Goal: Find specific page/section: Find specific page/section

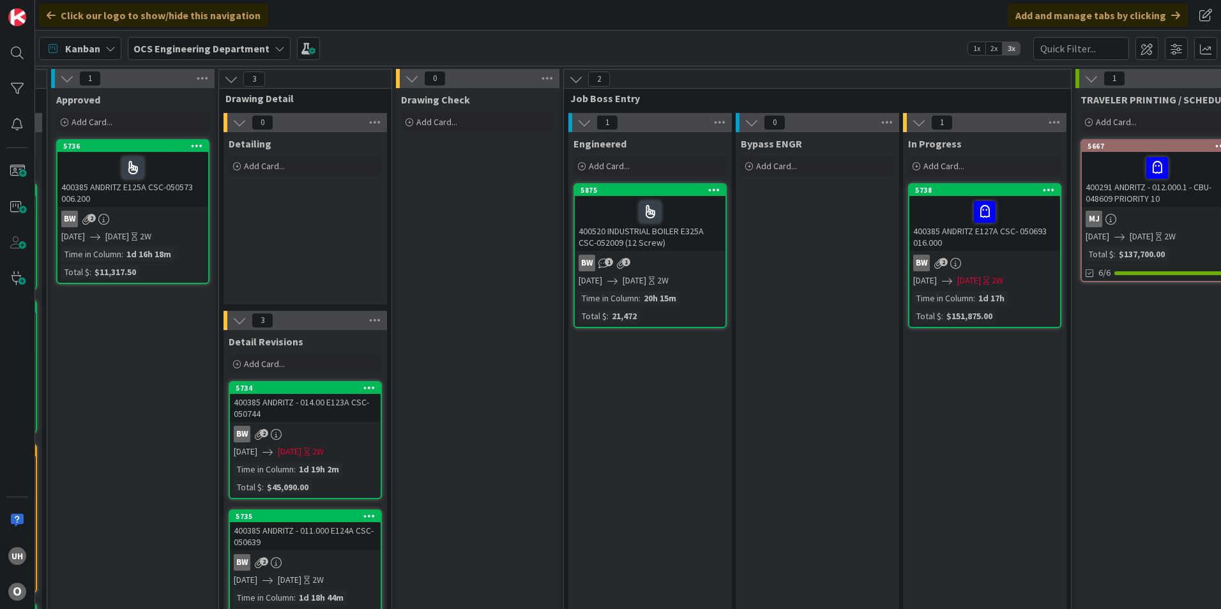
scroll to position [0, 1112]
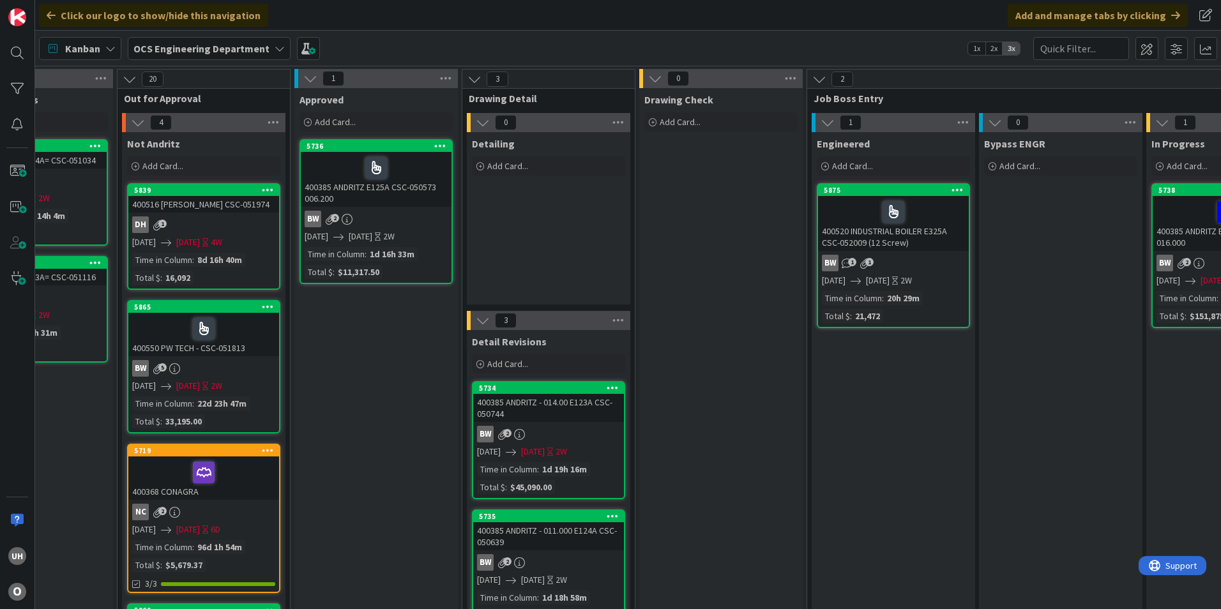
scroll to position [0, 1112]
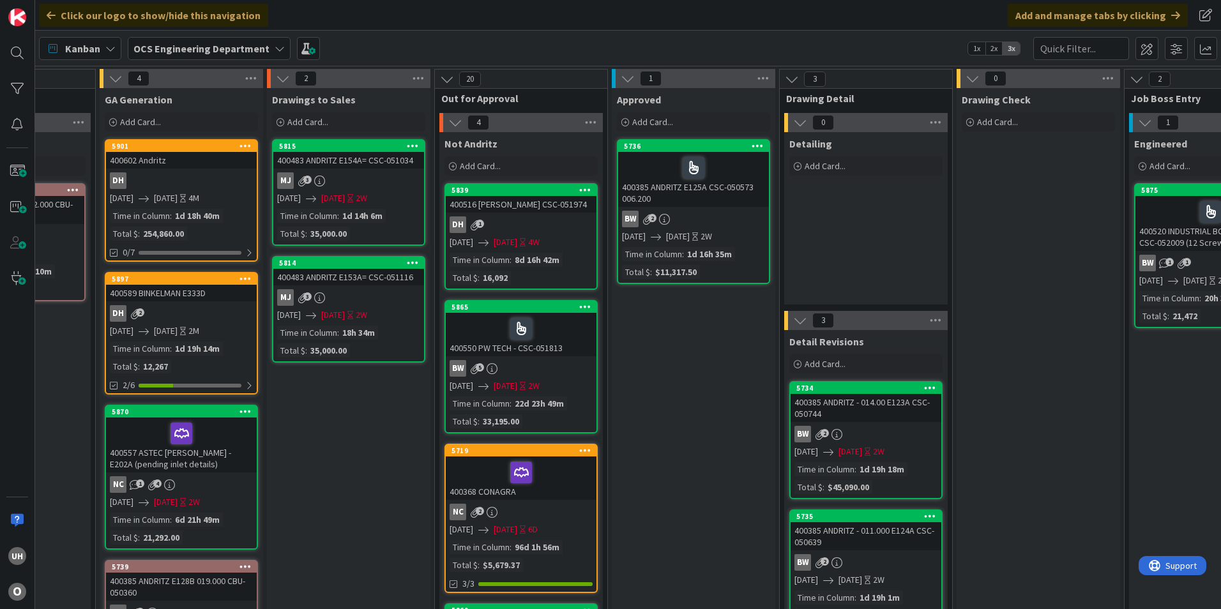
scroll to position [0, 1112]
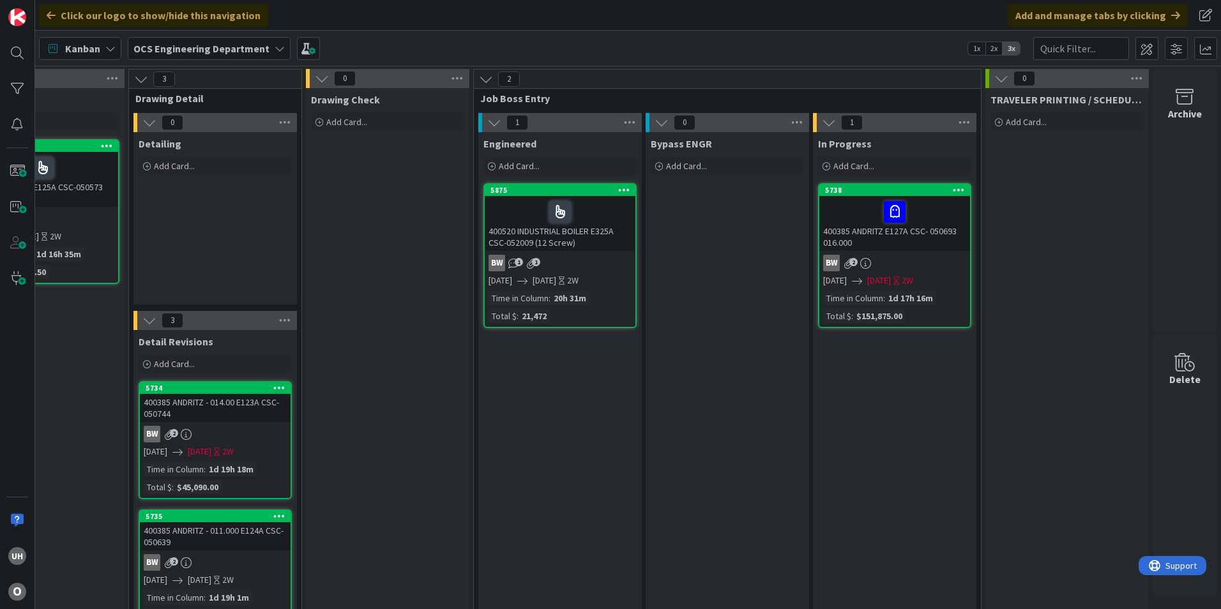
drag, startPoint x: 756, startPoint y: 436, endPoint x: 733, endPoint y: 548, distance: 114.7
click at [596, 253] on link "5875 400520 INDUSTRIAL BOILER E325A CSC-052009 (12 Screw) BW 1 1 08/19/2025 09/…" at bounding box center [559, 255] width 153 height 145
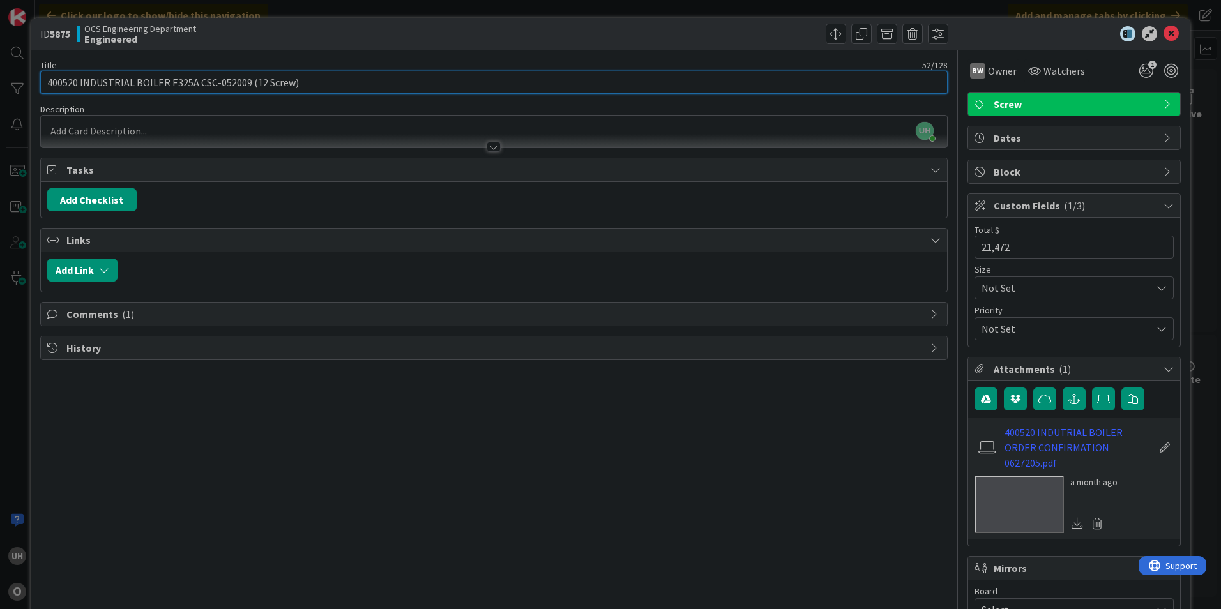
drag, startPoint x: 197, startPoint y: 84, endPoint x: 244, endPoint y: 81, distance: 47.3
click at [244, 81] on input "400520 INDUSTRIAL BOILER E325A CSC-052009 (12 Screw)" at bounding box center [493, 82] width 907 height 23
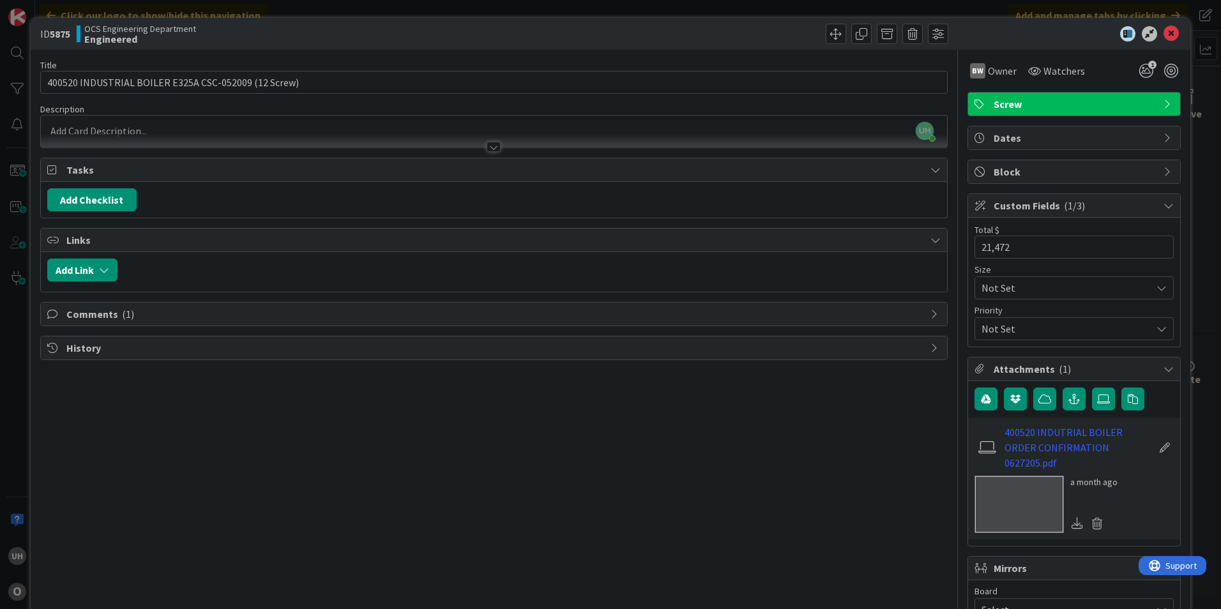
click at [493, 146] on div at bounding box center [493, 147] width 14 height 10
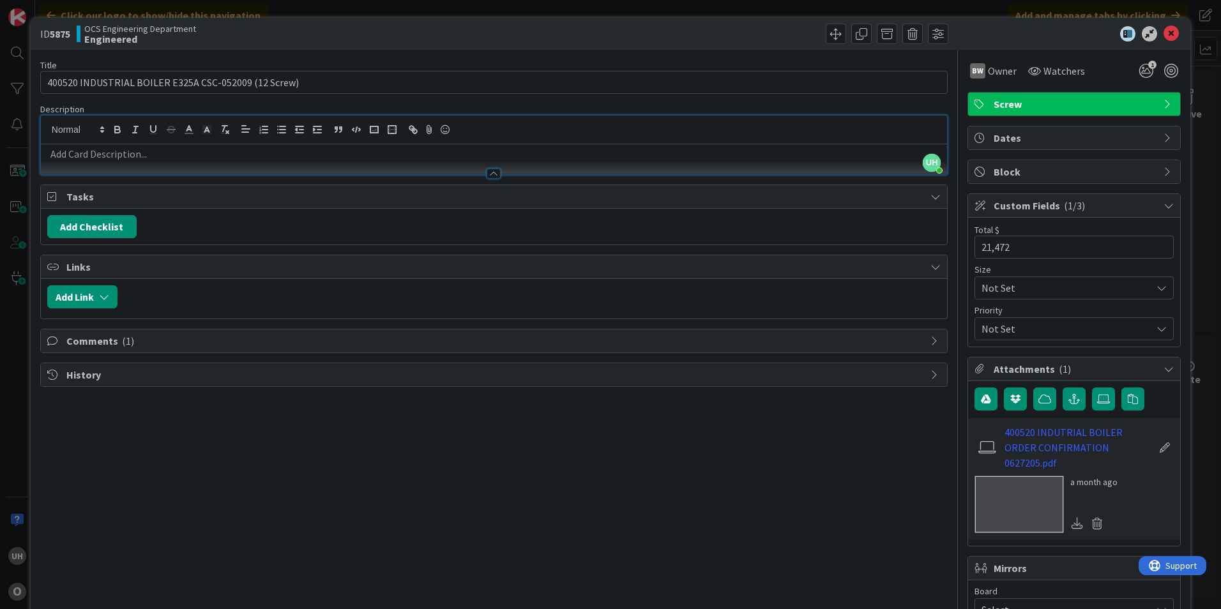
click at [481, 176] on div "Title 52 / 128 400520 INDUSTRIAL BOILER E325A CSC-052009 (12 Screw) Description…" at bounding box center [493, 381] width 907 height 663
click at [486, 170] on div at bounding box center [493, 174] width 14 height 10
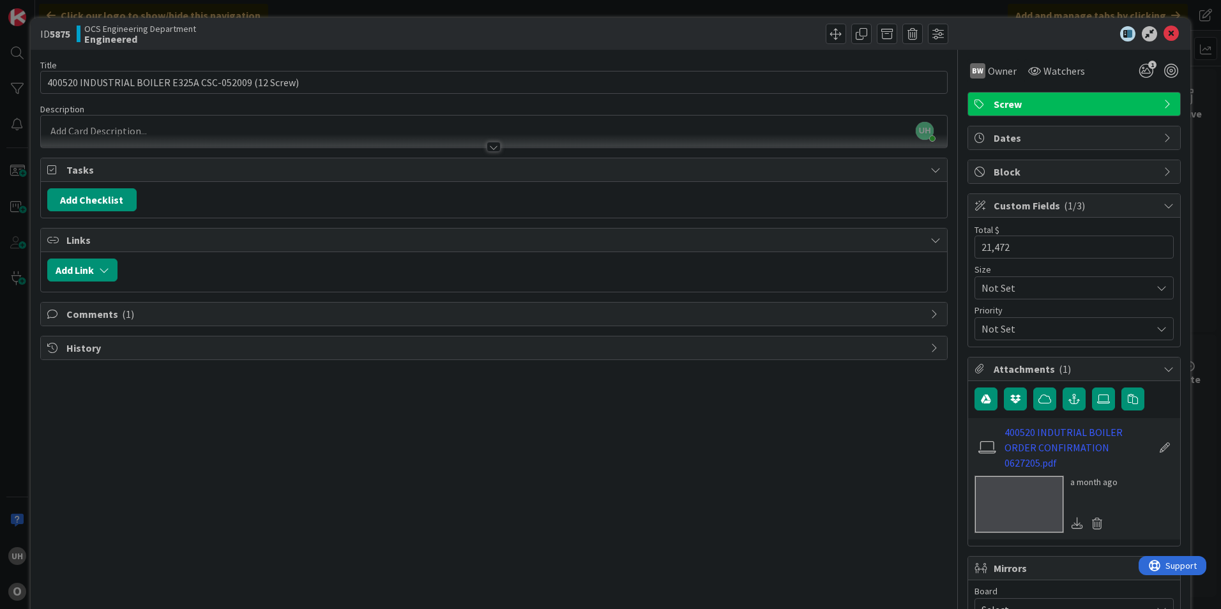
click at [212, 305] on div "Comments ( 1 )" at bounding box center [494, 314] width 906 height 23
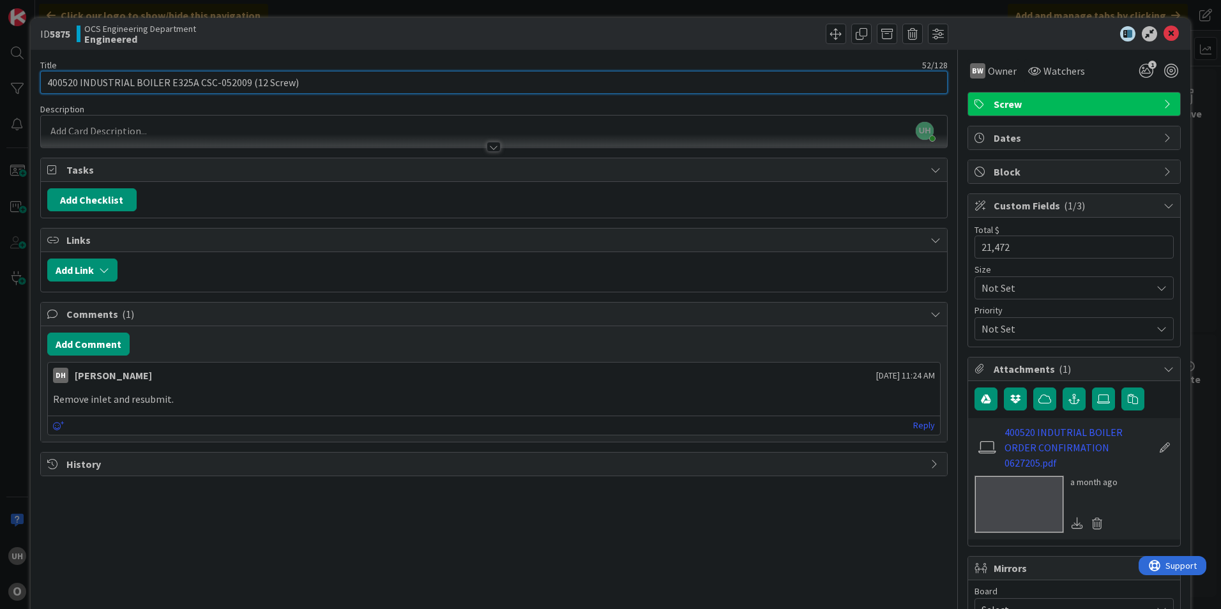
drag, startPoint x: 199, startPoint y: 81, endPoint x: 244, endPoint y: 79, distance: 45.4
click at [244, 79] on input "400520 INDUSTRIAL BOILER E325A CSC-052009 (12 Screw)" at bounding box center [493, 82] width 907 height 23
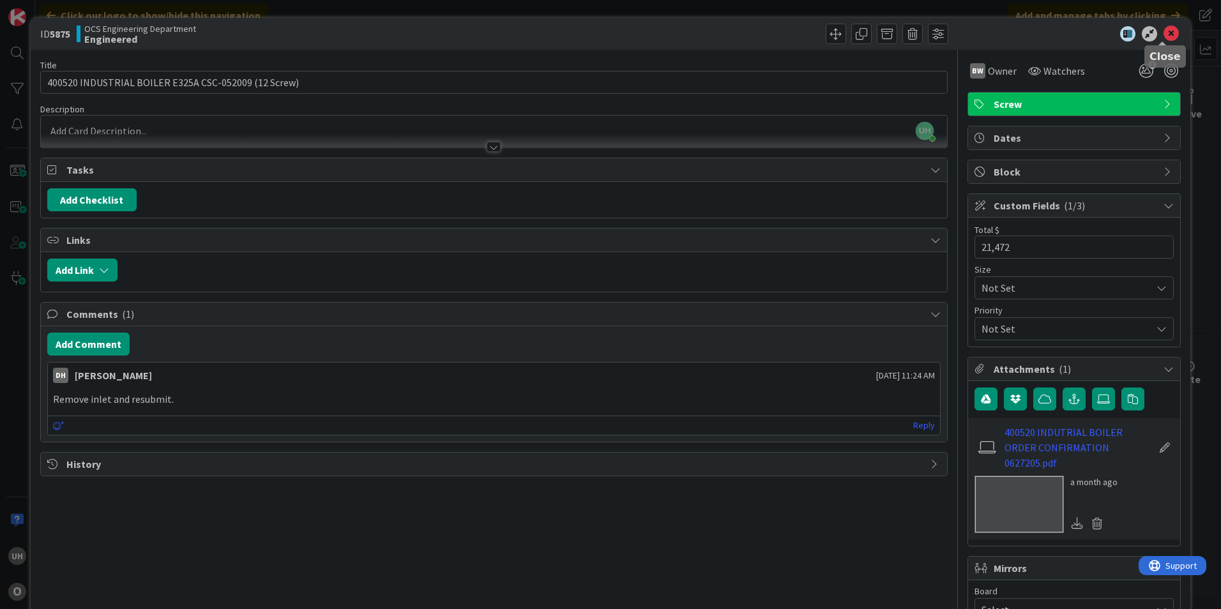
click at [1164, 34] on icon at bounding box center [1170, 33] width 15 height 15
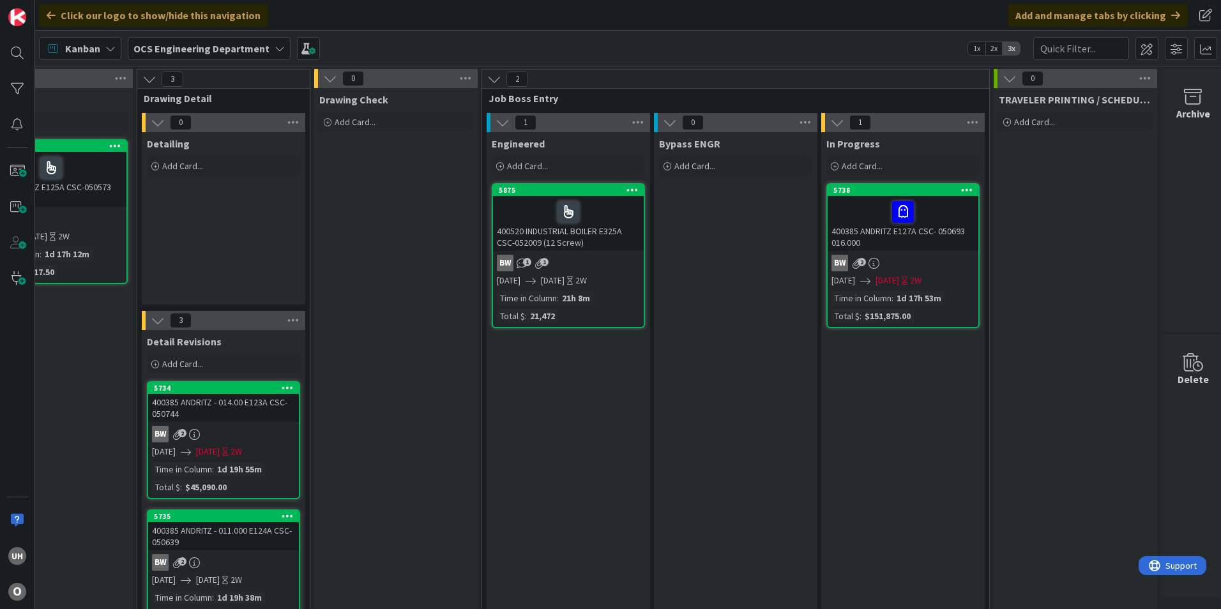
scroll to position [0, 1112]
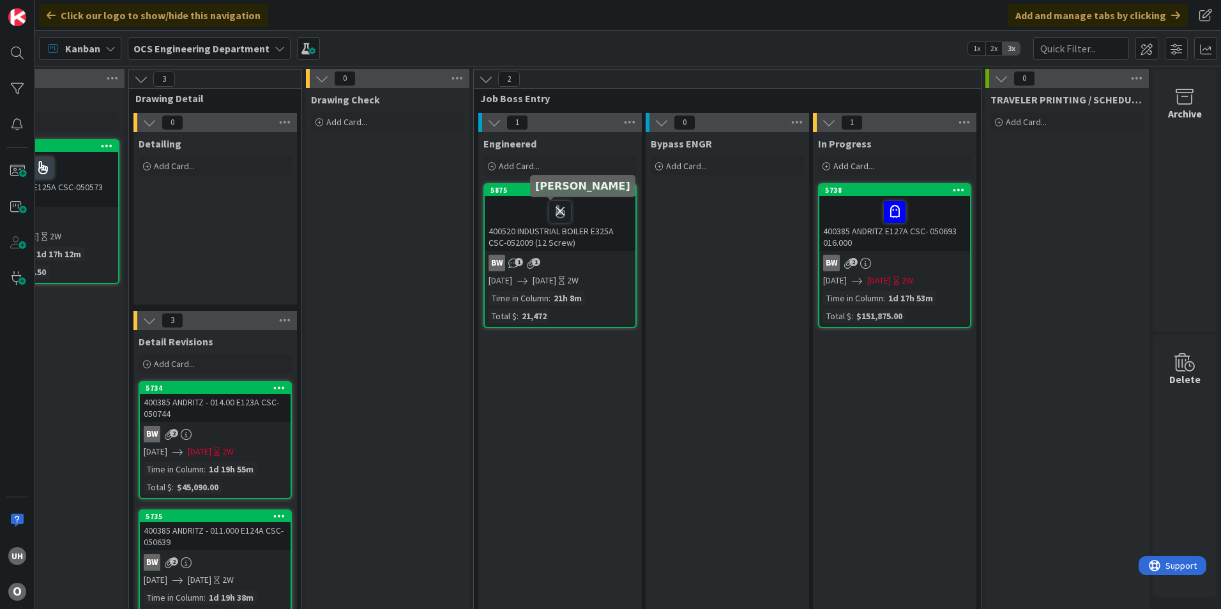
click at [553, 214] on icon at bounding box center [560, 211] width 22 height 20
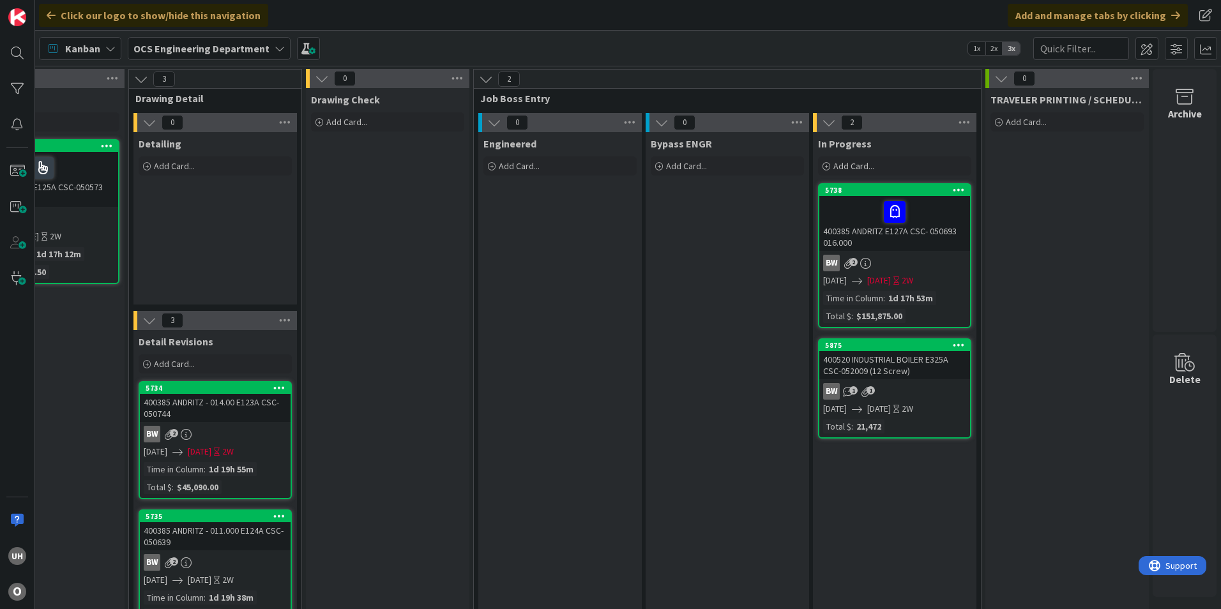
click at [891, 380] on link "5875 400520 INDUSTRIAL BOILER E325A CSC-052009 (12 Screw) BW 1 1 [DATE] [DATE] …" at bounding box center [894, 388] width 153 height 100
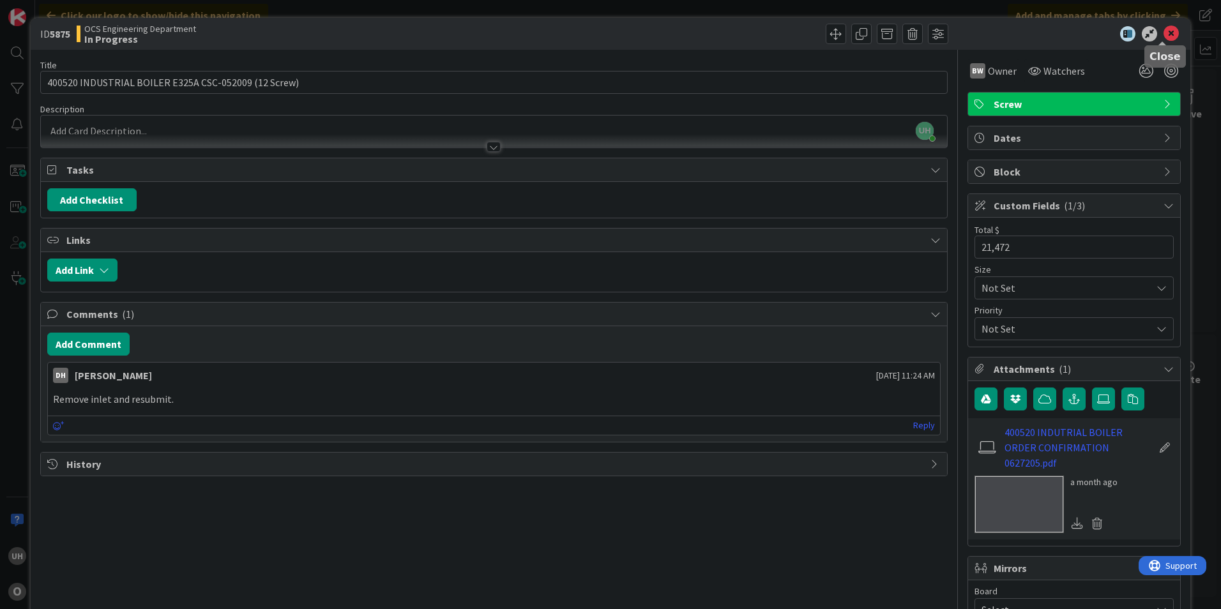
click at [1164, 33] on icon at bounding box center [1170, 33] width 15 height 15
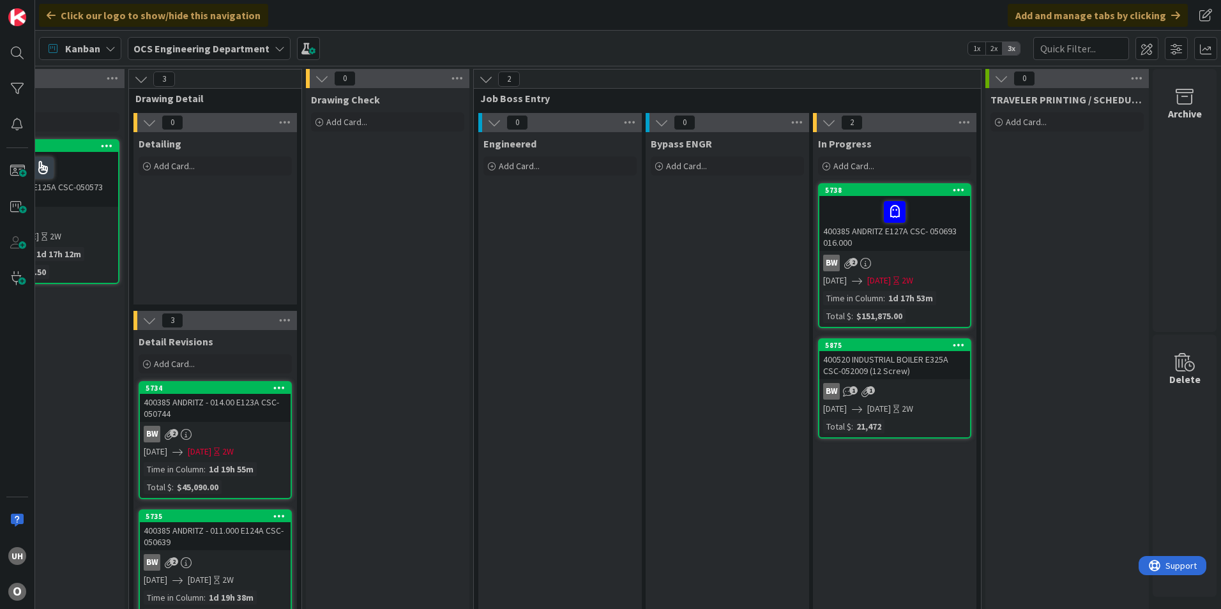
click at [906, 392] on div "BW 1 1" at bounding box center [894, 391] width 151 height 17
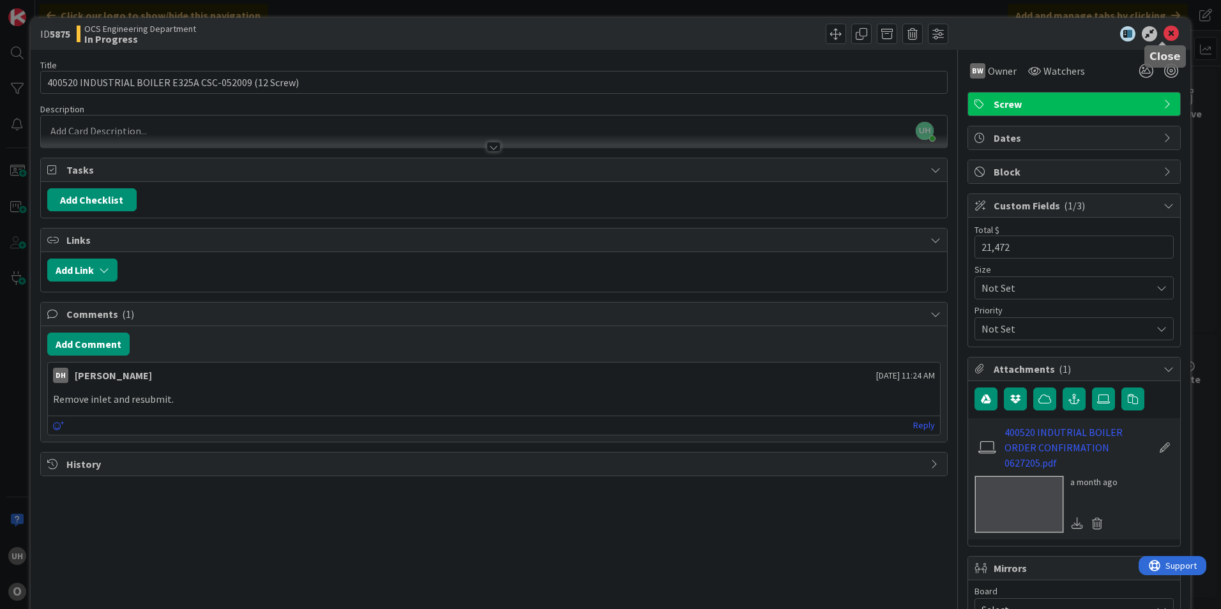
click at [1167, 32] on icon at bounding box center [1170, 33] width 15 height 15
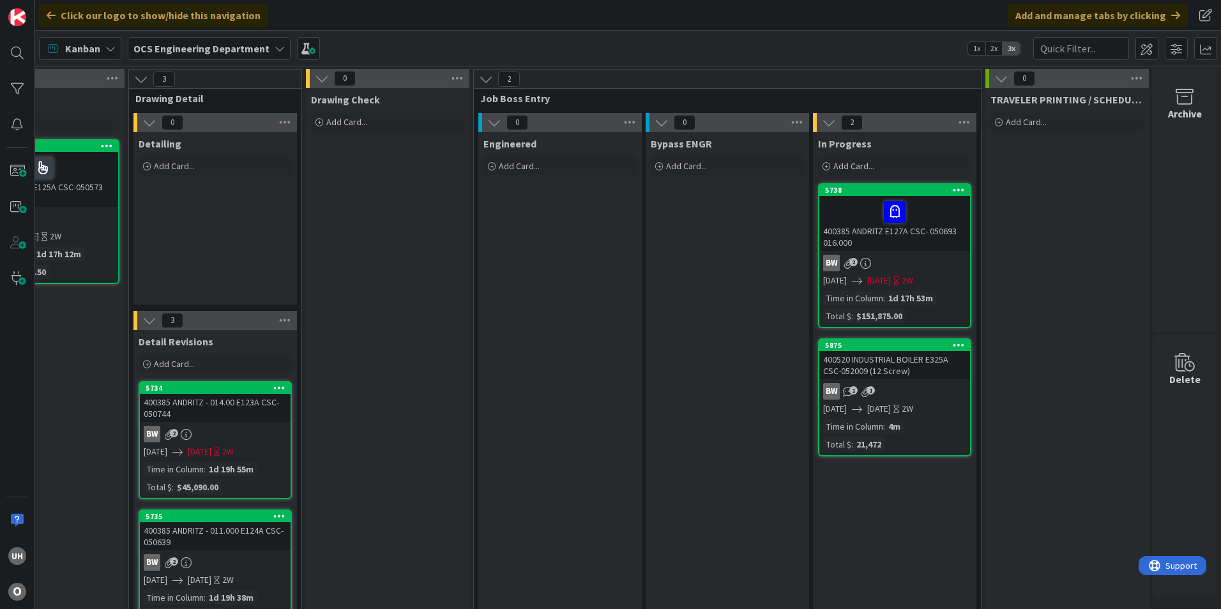
click at [869, 355] on div "400520 INDUSTRIAL BOILER E325A CSC-052009 (12 Screw)" at bounding box center [894, 365] width 151 height 28
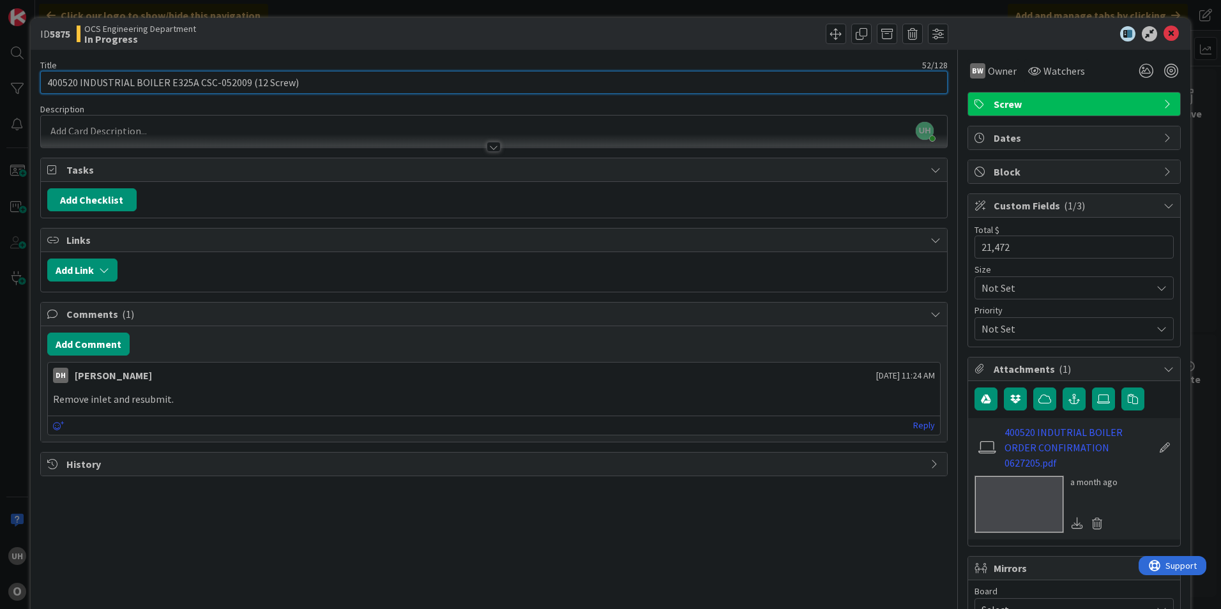
drag, startPoint x: 199, startPoint y: 81, endPoint x: 244, endPoint y: 84, distance: 45.4
click at [244, 84] on input "400520 INDUSTRIAL BOILER E325A CSC-052009 (12 Screw)" at bounding box center [493, 82] width 907 height 23
click at [215, 87] on input "400520 INDUSTRIAL BOILER E325A CSC-052009 (12 Screw)" at bounding box center [493, 82] width 907 height 23
drag, startPoint x: 202, startPoint y: 81, endPoint x: 213, endPoint y: 80, distance: 10.2
click at [213, 80] on input "400520 INDUSTRIAL BOILER E325A CSC-052009 (12 Screw)" at bounding box center [493, 82] width 907 height 23
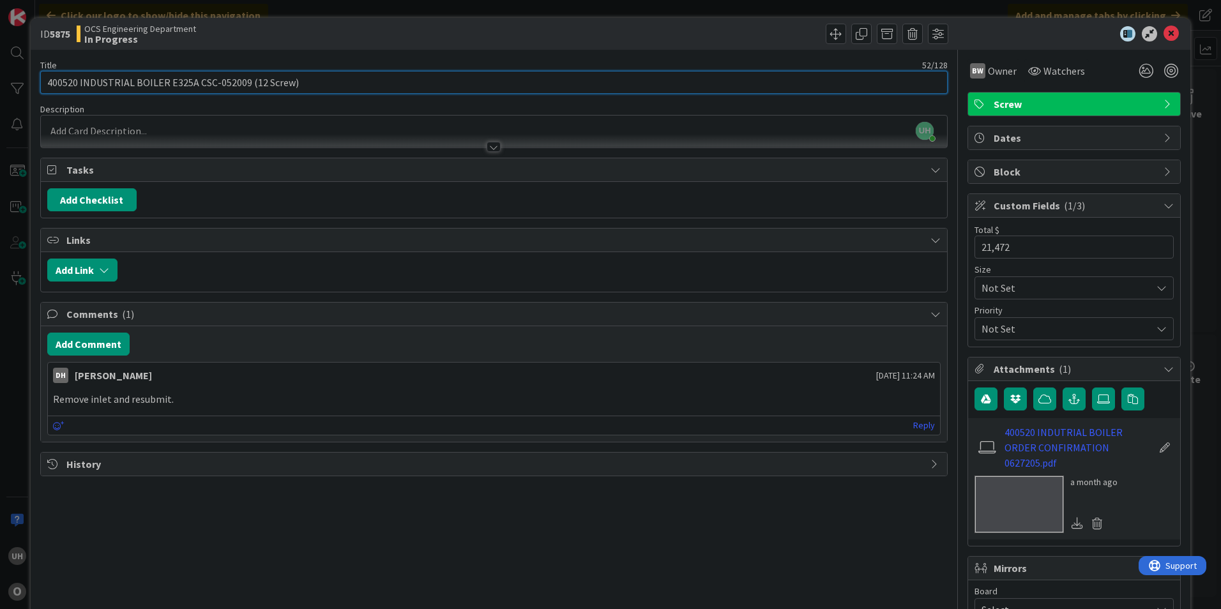
click at [213, 80] on input "400520 INDUSTRIAL BOILER E325A CSC-052009 (12 Screw)" at bounding box center [493, 82] width 907 height 23
drag, startPoint x: 198, startPoint y: 86, endPoint x: 240, endPoint y: 87, distance: 42.1
click at [240, 87] on input "400520 INDUSTRIAL BOILER E325A CSC-052009 (12 Screw)" at bounding box center [493, 82] width 907 height 23
click at [239, 82] on input "400520 INDUSTRIAL BOILER E325A CSC-052009 (12 Screw)" at bounding box center [493, 82] width 907 height 23
drag, startPoint x: 200, startPoint y: 79, endPoint x: 220, endPoint y: 82, distance: 20.0
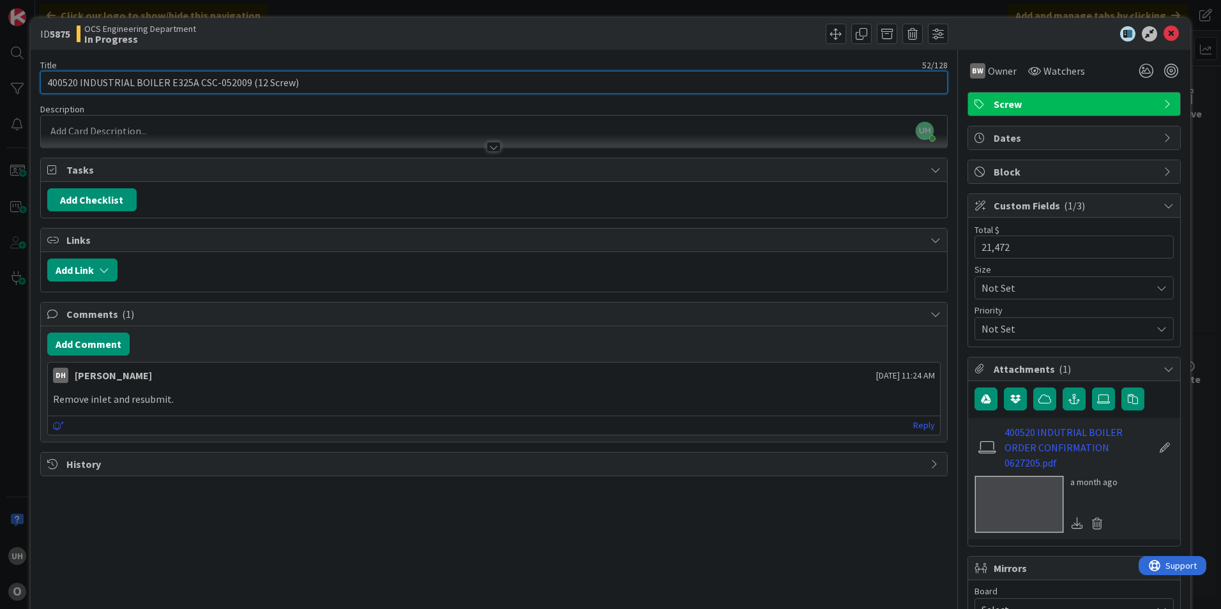
click at [220, 82] on input "400520 INDUSTRIAL BOILER E325A CSC-052009 (12 Screw)" at bounding box center [493, 82] width 907 height 23
click at [200, 82] on input "400520 INDUSTRIAL BOILER E325A CSC-052009 (12 Screw)" at bounding box center [493, 82] width 907 height 23
drag, startPoint x: 199, startPoint y: 81, endPoint x: 255, endPoint y: 82, distance: 56.8
click at [255, 82] on input "400520 INDUSTRIAL BOILER E325A CSC-052009 (12 Screw)" at bounding box center [493, 82] width 907 height 23
click at [238, 86] on input "400520 INDUSTRIAL BOILER E325A CSC-052009 (12 Screw)" at bounding box center [493, 82] width 907 height 23
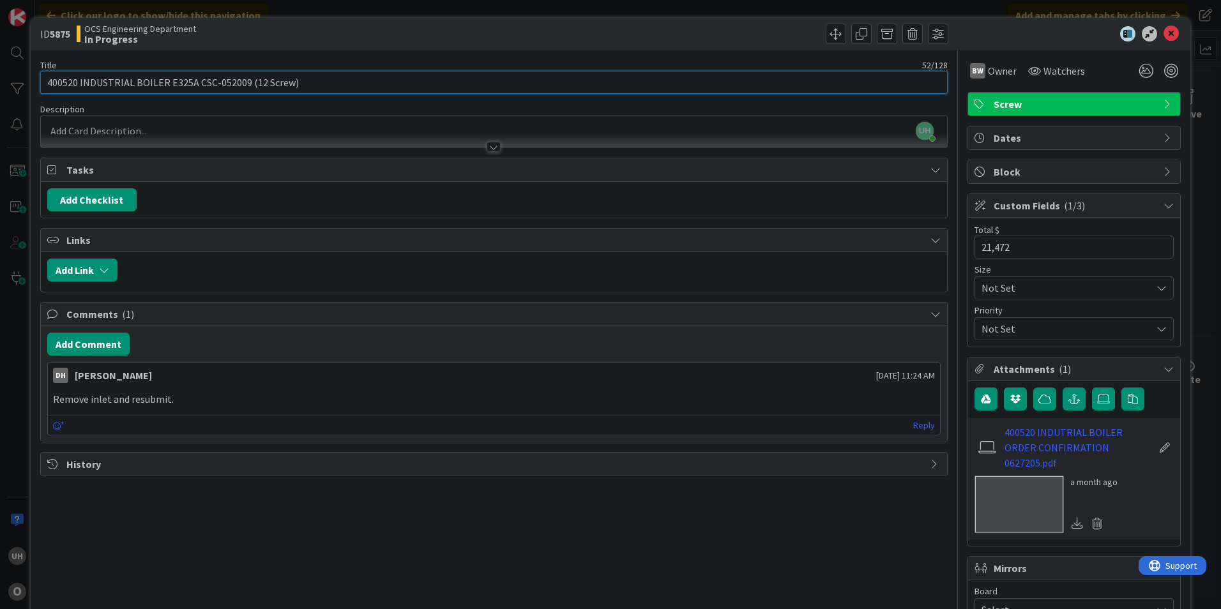
drag, startPoint x: 195, startPoint y: 82, endPoint x: 244, endPoint y: 83, distance: 49.2
click at [244, 83] on input "400520 INDUSTRIAL BOILER E325A CSC-052009 (12 Screw)" at bounding box center [493, 82] width 907 height 23
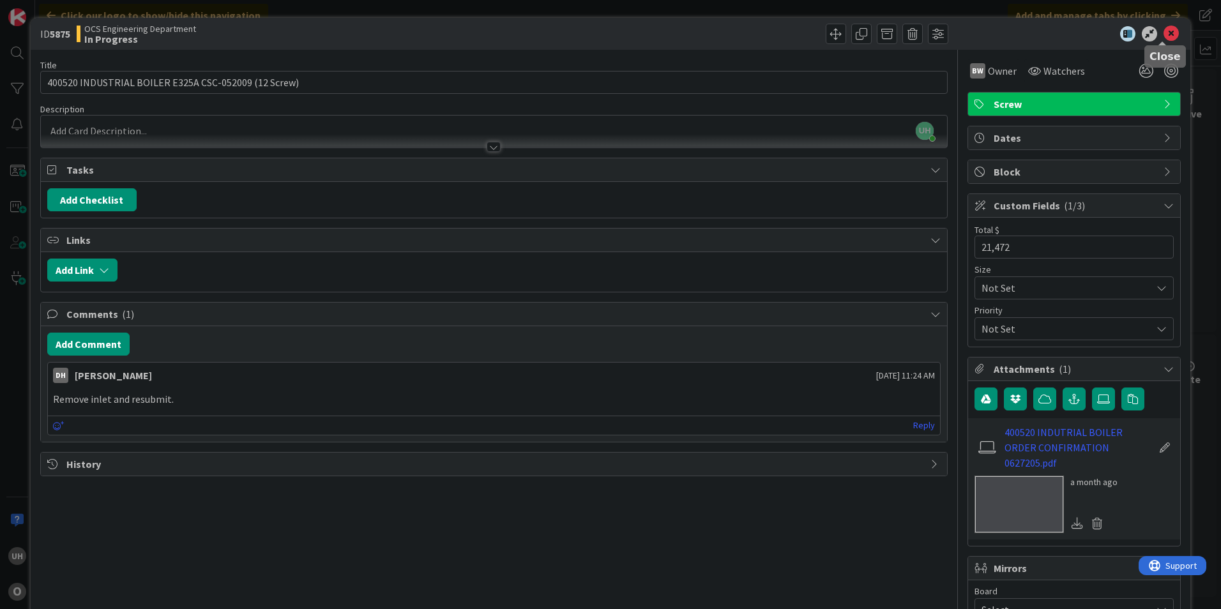
click at [1163, 29] on icon at bounding box center [1170, 33] width 15 height 15
